Goal: Transaction & Acquisition: Purchase product/service

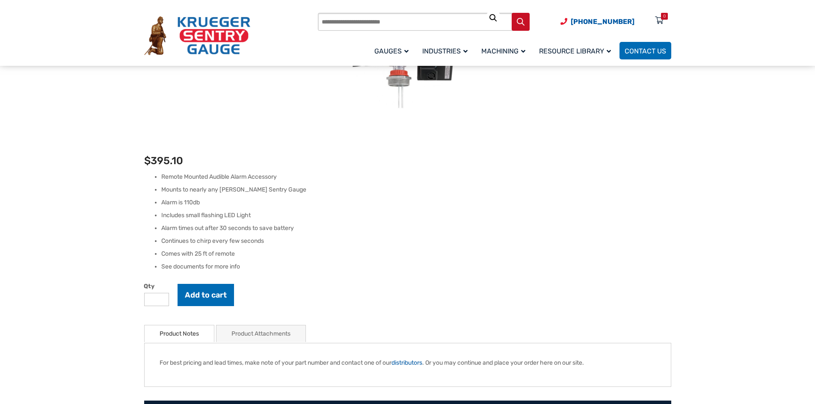
scroll to position [43, 0]
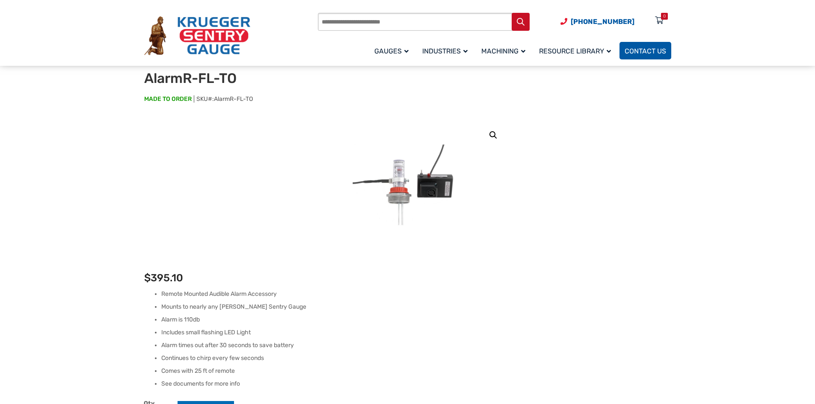
click at [645, 53] on span "Contact Us" at bounding box center [646, 51] width 42 height 8
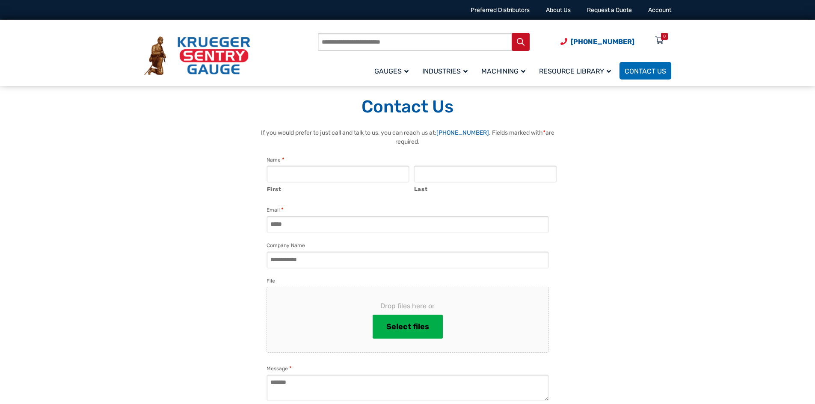
click at [630, 109] on h1 "Contact Us" at bounding box center [407, 106] width 527 height 21
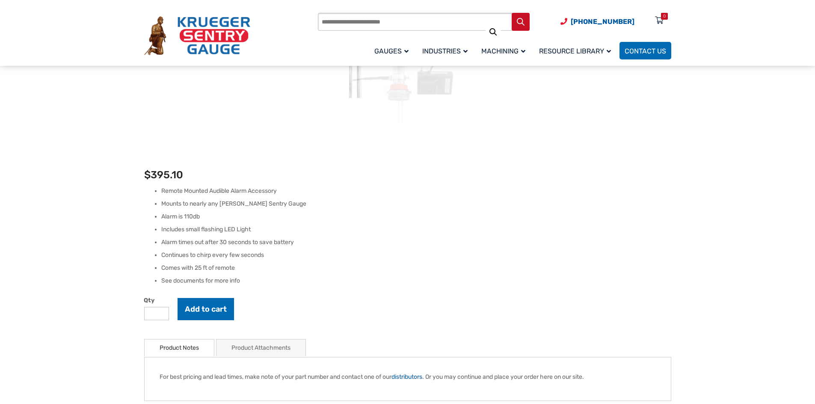
scroll to position [171, 0]
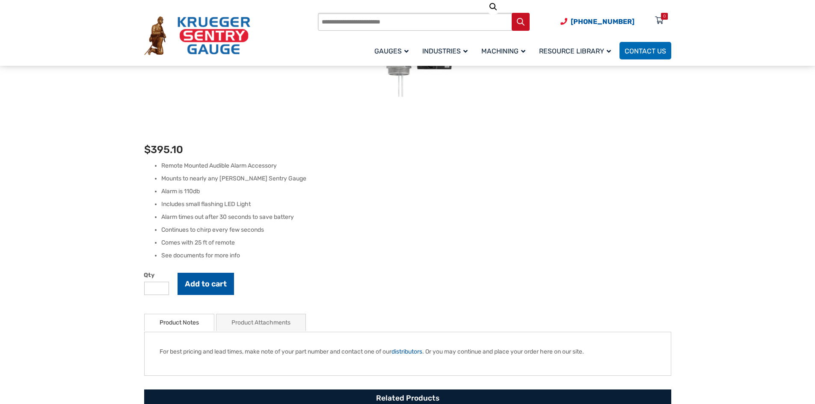
click at [211, 285] on button "Add to cart" at bounding box center [206, 284] width 56 height 22
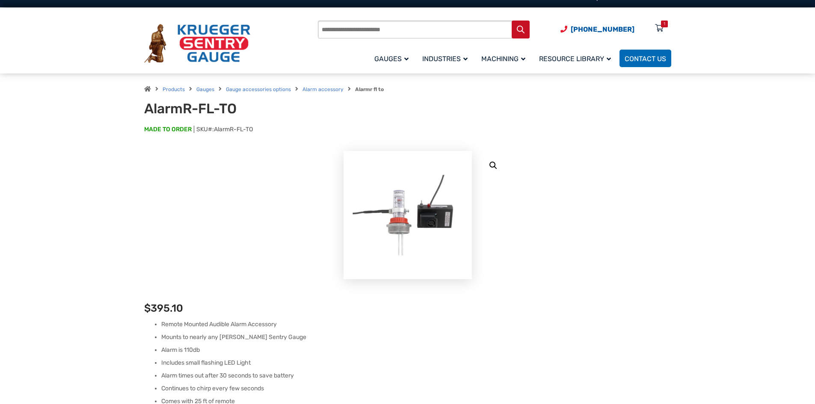
scroll to position [0, 0]
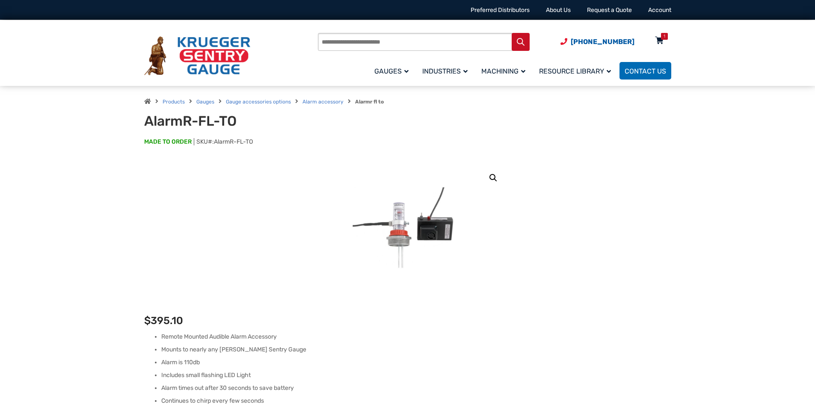
click at [661, 38] on div "1" at bounding box center [664, 36] width 7 height 7
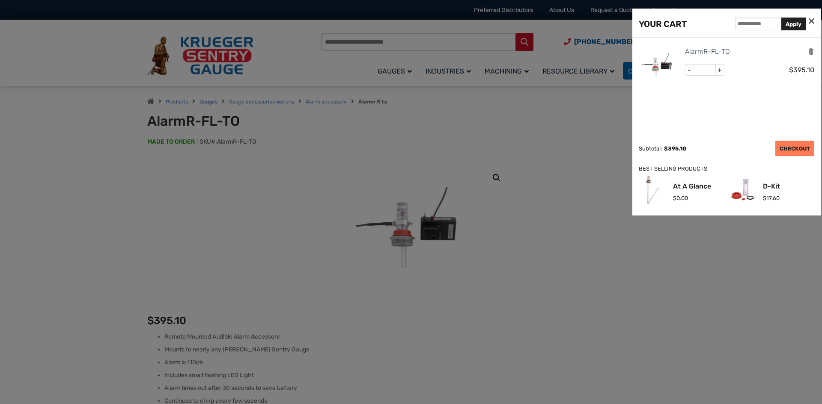
click at [799, 145] on link "CHECKOUT" at bounding box center [794, 148] width 39 height 15
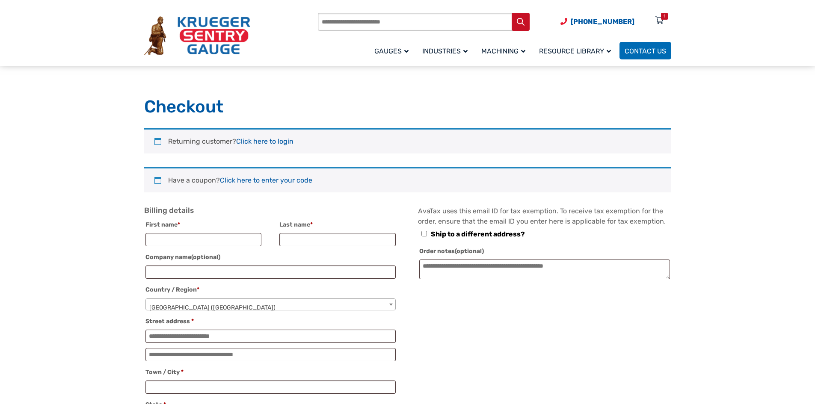
select select "**"
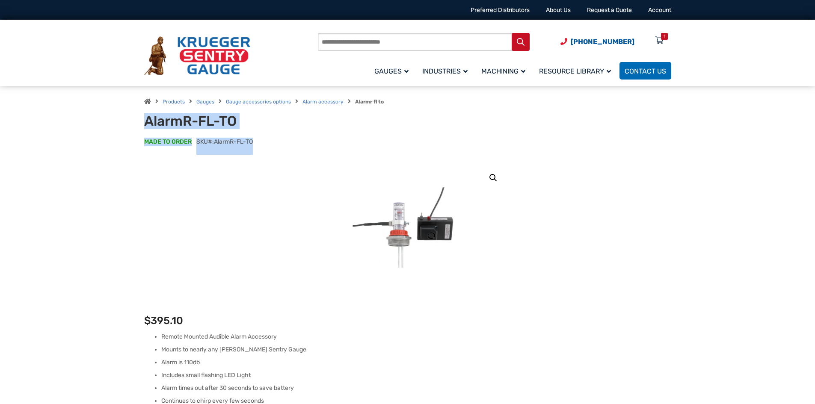
drag, startPoint x: 256, startPoint y: 142, endPoint x: 281, endPoint y: 248, distance: 109.1
click at [137, 122] on div "Products Gauges Gauge accessories options Alarm accessory Alarmr fl to AlarmR-F…" at bounding box center [408, 124] width 548 height 77
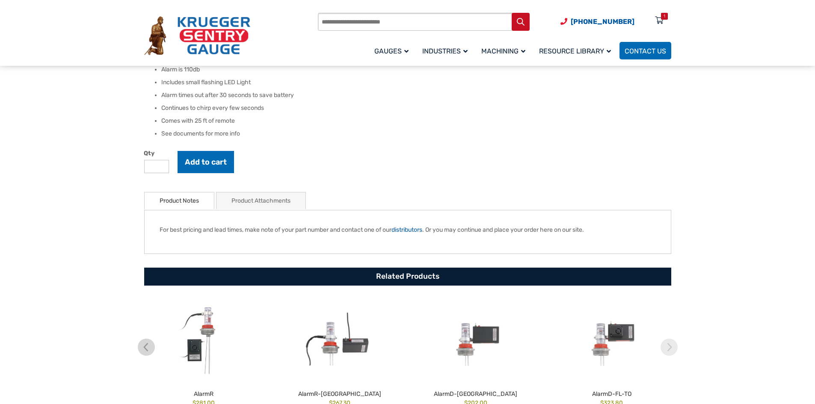
scroll to position [342, 0]
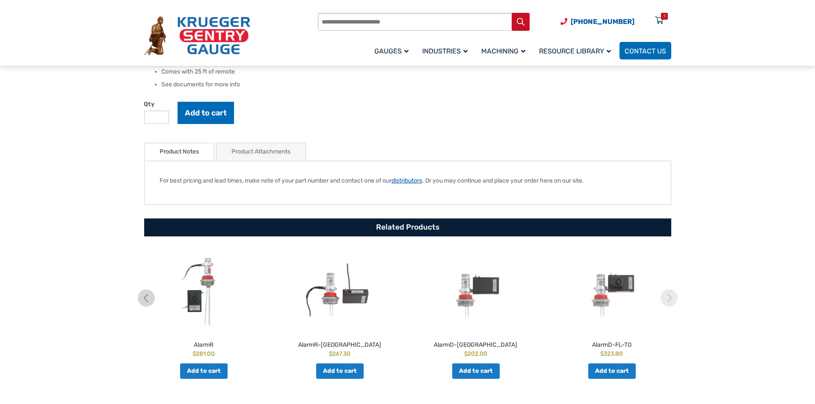
click at [415, 182] on link "distributors" at bounding box center [407, 180] width 31 height 7
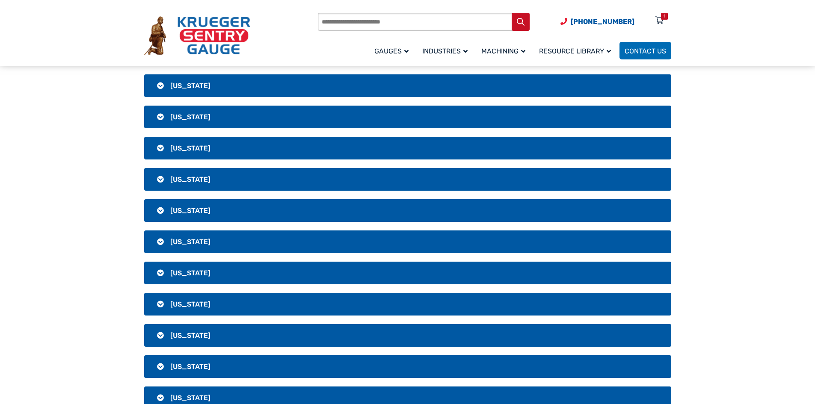
scroll to position [1412, 0]
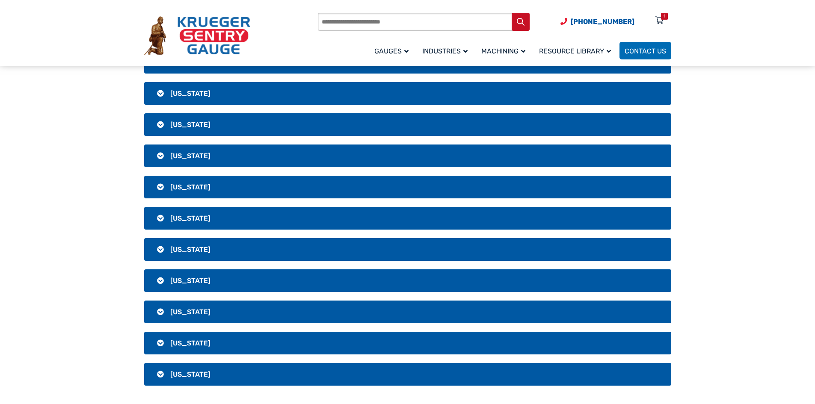
click at [155, 343] on h3 "West Virginia" at bounding box center [407, 343] width 527 height 23
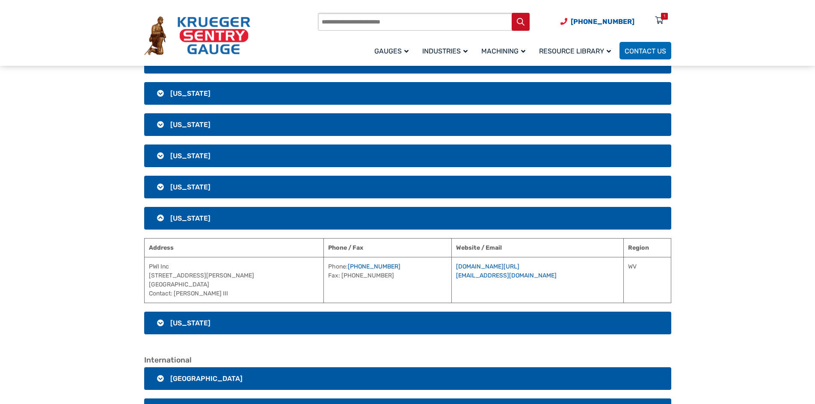
scroll to position [1541, 0]
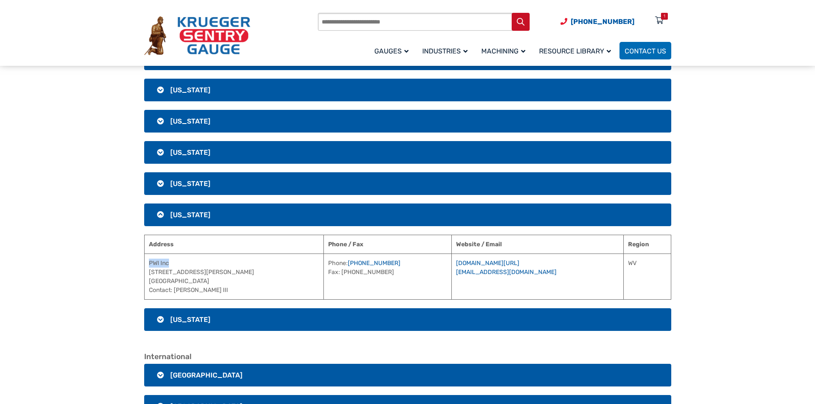
drag, startPoint x: 170, startPoint y: 264, endPoint x: 148, endPoint y: 264, distance: 22.3
click at [148, 264] on td "PWI Inc 7722 McClellan Ave Boonsboro, MD 21713 Contact: George Ashbaugh III" at bounding box center [234, 277] width 180 height 46
click at [495, 263] on link "www.pwiinc.com/" at bounding box center [487, 263] width 63 height 7
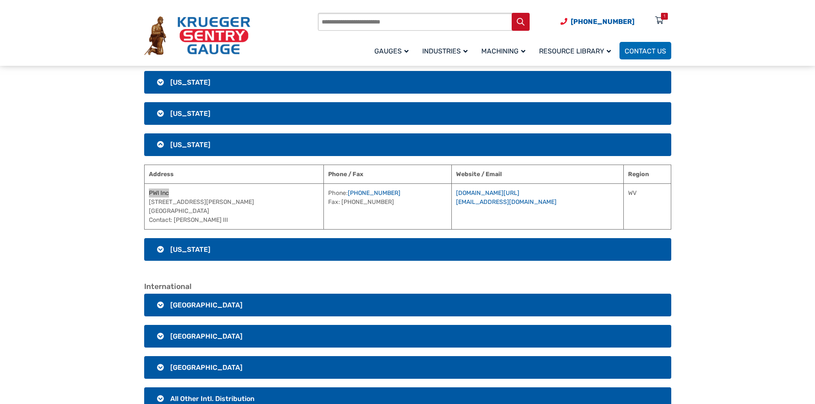
scroll to position [1583, 0]
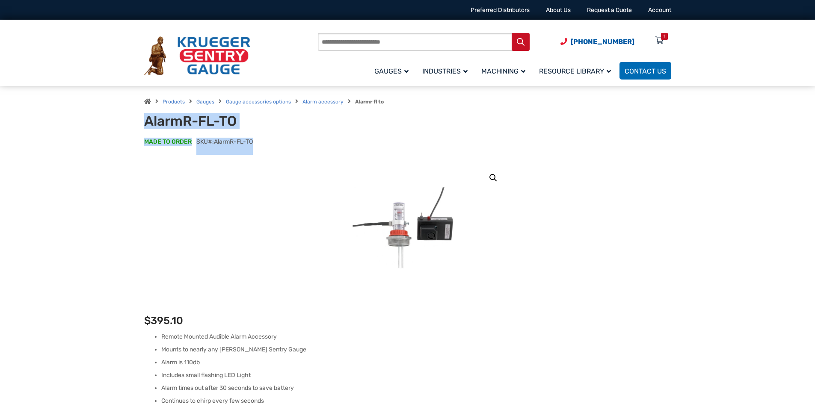
drag, startPoint x: 256, startPoint y: 142, endPoint x: 156, endPoint y: 141, distance: 100.1
click at [154, 133] on div "AlarmR-FL-TO MADE TO ORDER SKU#: AlarmR-FL-TO" at bounding box center [407, 134] width 527 height 42
